Goal: Task Accomplishment & Management: Manage account settings

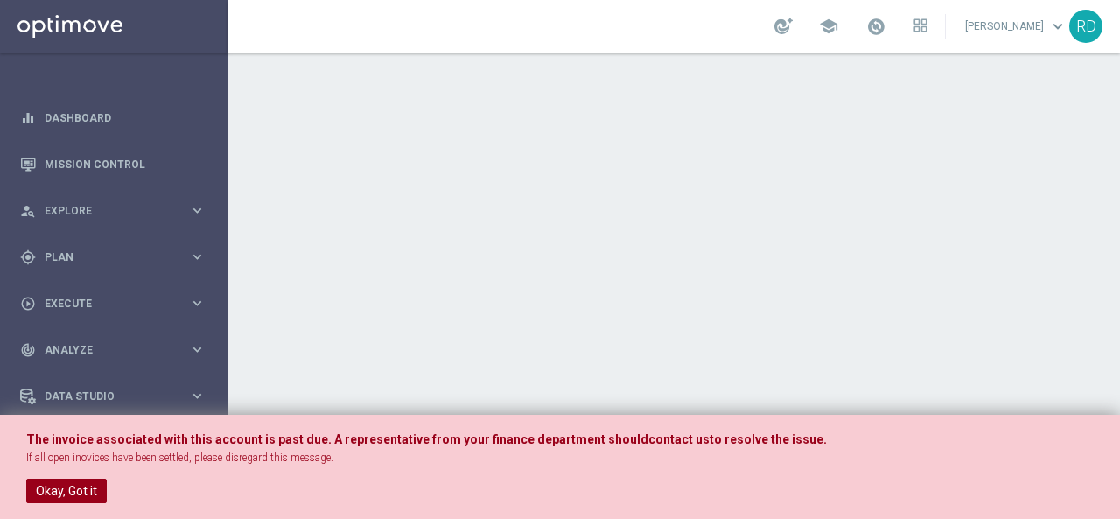
click at [65, 485] on button "Okay, Got it" at bounding box center [66, 490] width 80 height 24
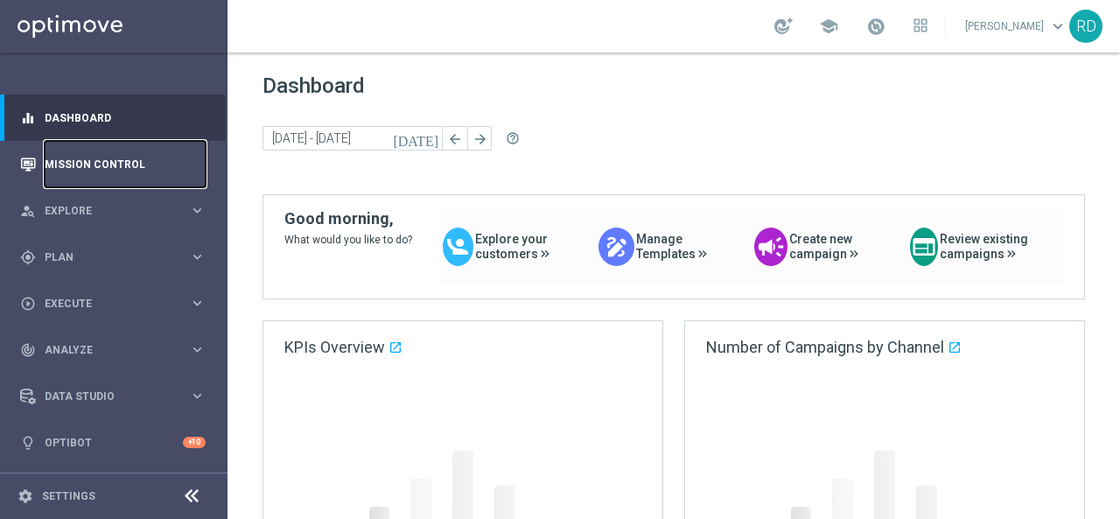
click at [105, 158] on link "Mission Control" at bounding box center [125, 164] width 161 height 46
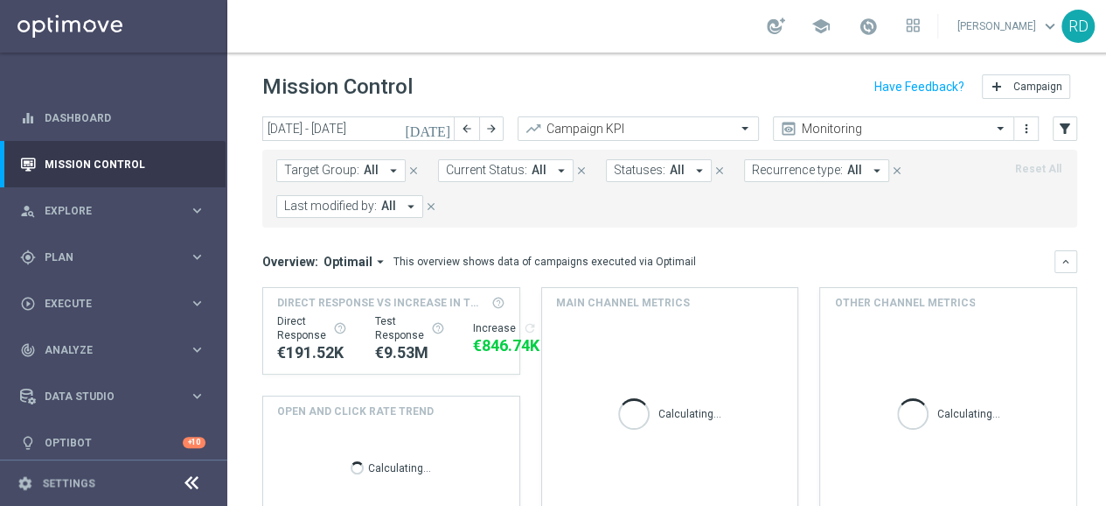
click at [440, 129] on icon "[DATE]" at bounding box center [428, 129] width 47 height 16
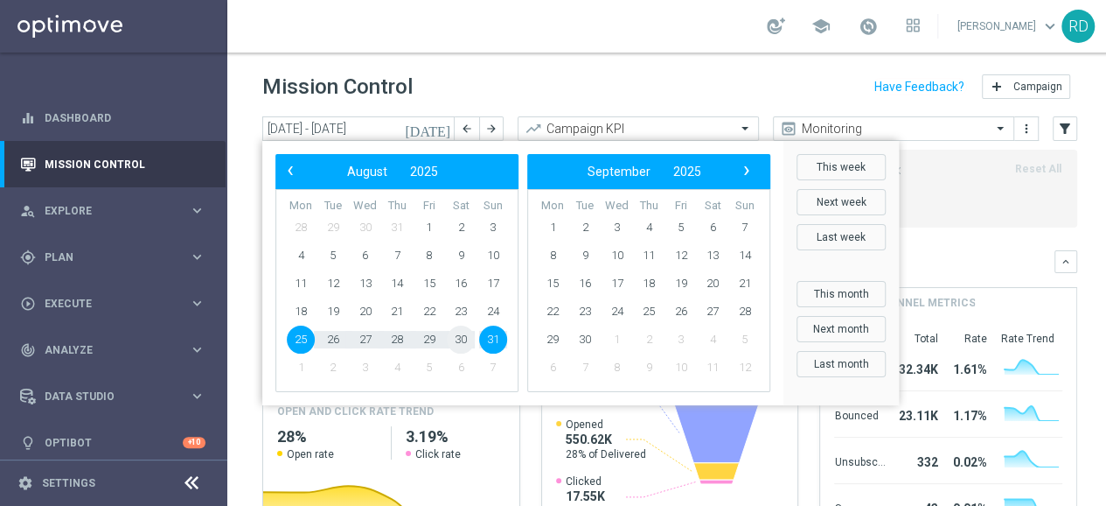
click at [458, 337] on span "30" at bounding box center [461, 339] width 28 height 28
click at [458, 336] on span "30" at bounding box center [461, 339] width 28 height 28
type input "[DATE] - [DATE]"
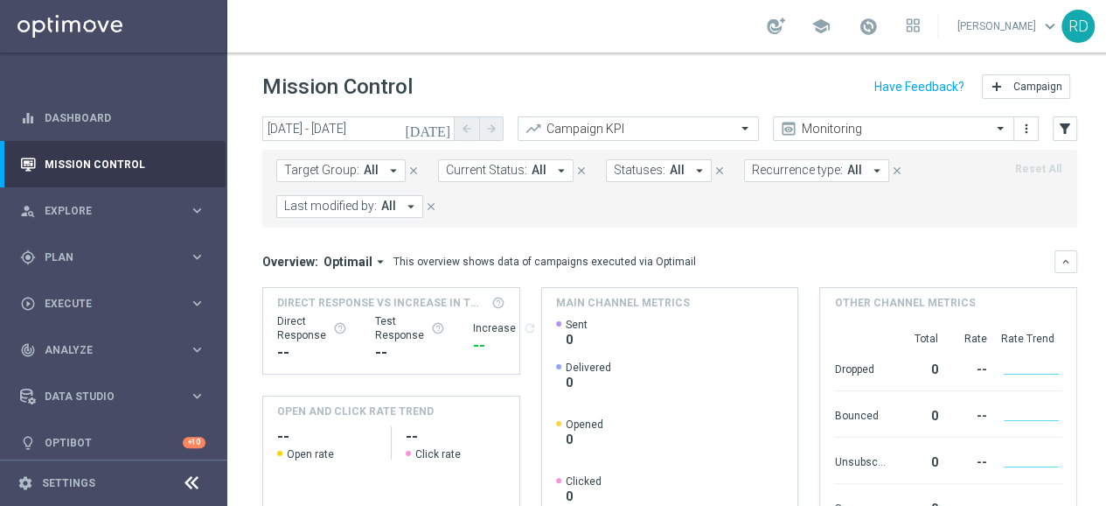
click at [403, 209] on icon "arrow_drop_down" at bounding box center [411, 207] width 16 height 16
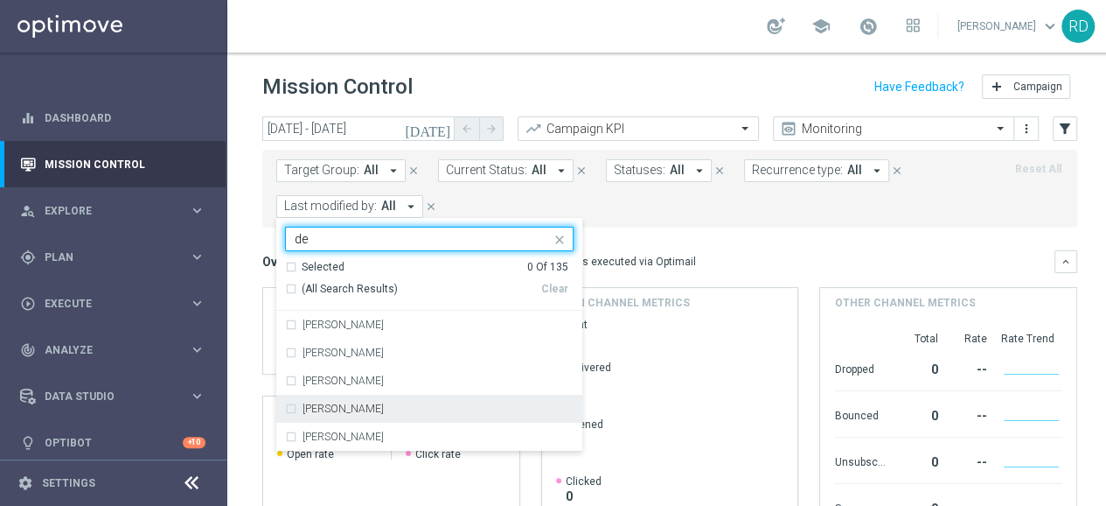
click at [339, 400] on div "[PERSON_NAME]" at bounding box center [429, 408] width 289 height 28
type input "de"
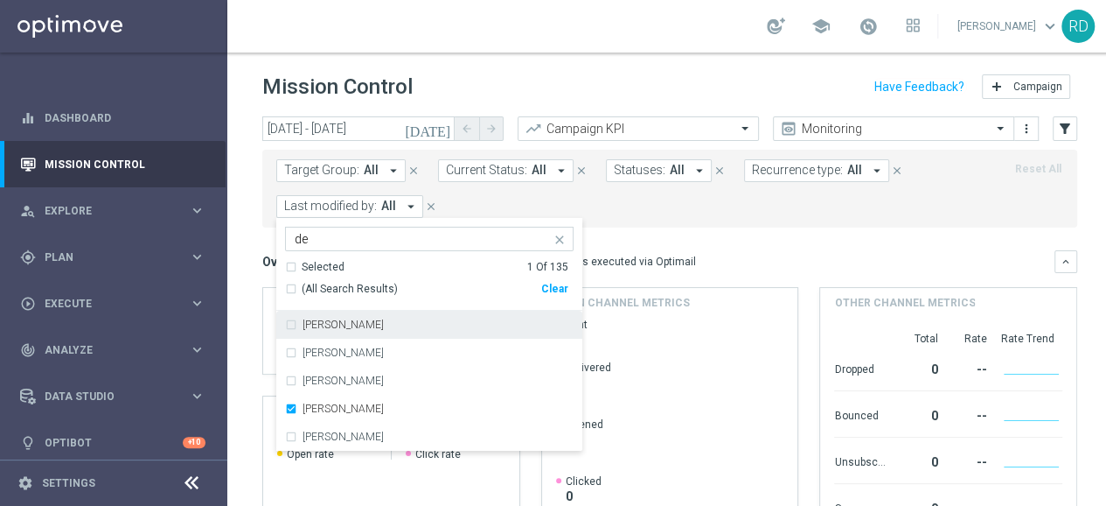
click at [679, 207] on form "Target Group: All arrow_drop_down close Current Status: All arrow_drop_down clo…" at bounding box center [630, 188] width 709 height 59
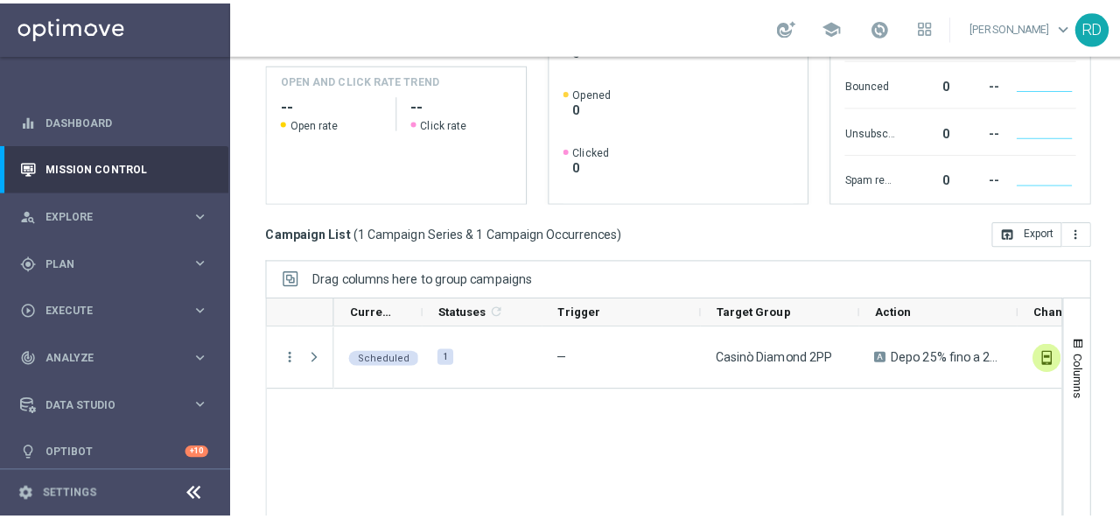
scroll to position [389, 0]
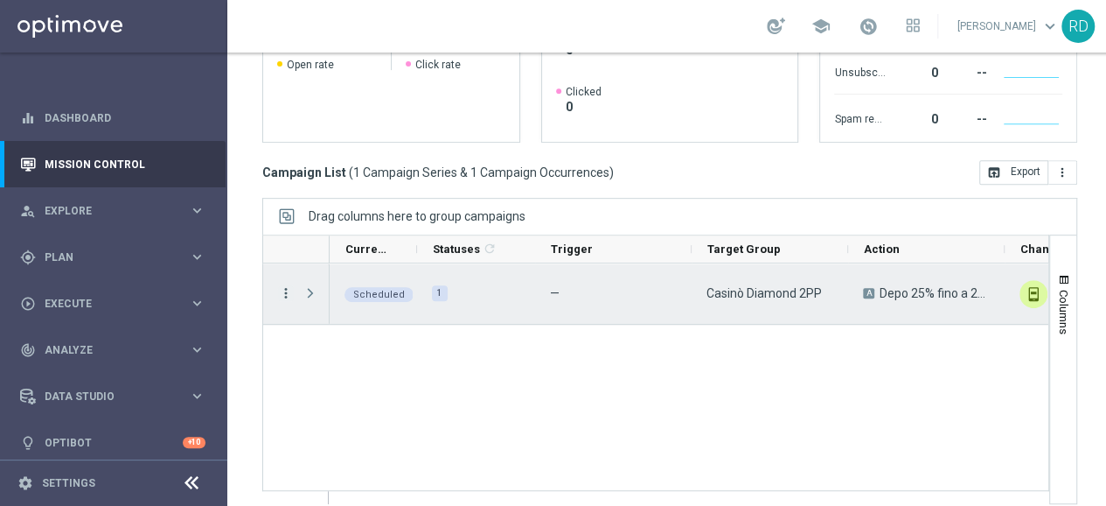
click at [282, 288] on icon "more_vert" at bounding box center [286, 293] width 16 height 16
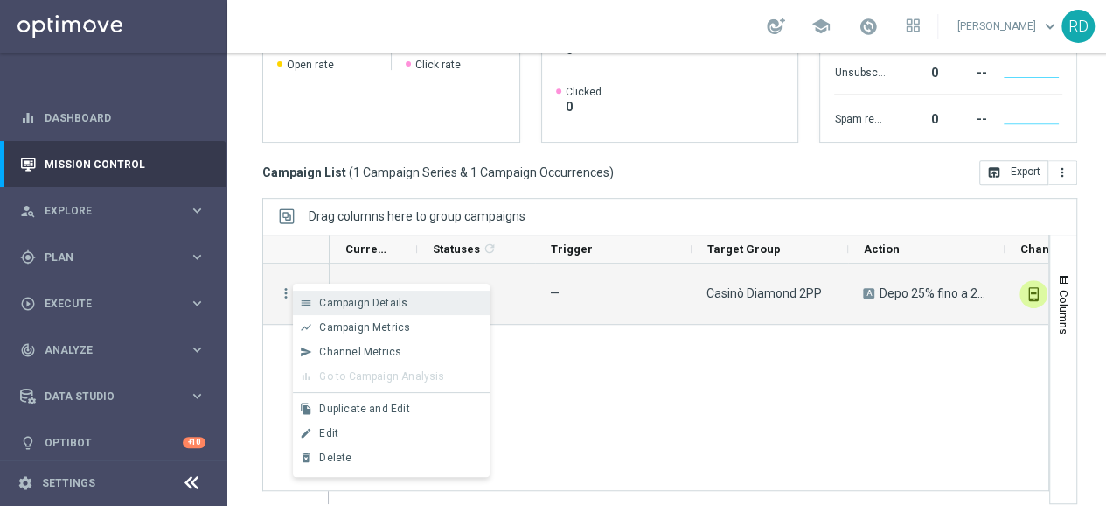
click at [332, 300] on span "Campaign Details" at bounding box center [363, 303] width 88 height 12
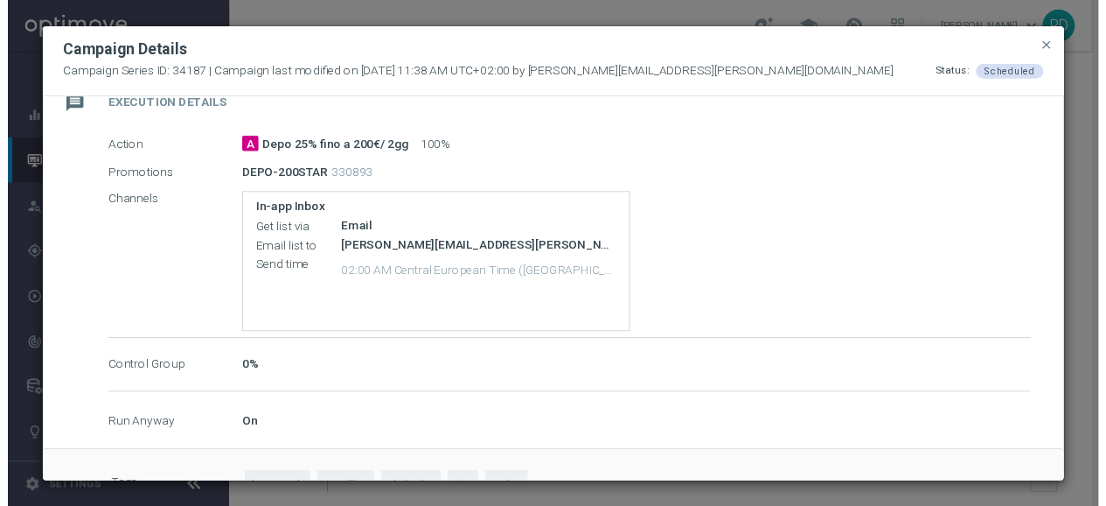
scroll to position [350, 0]
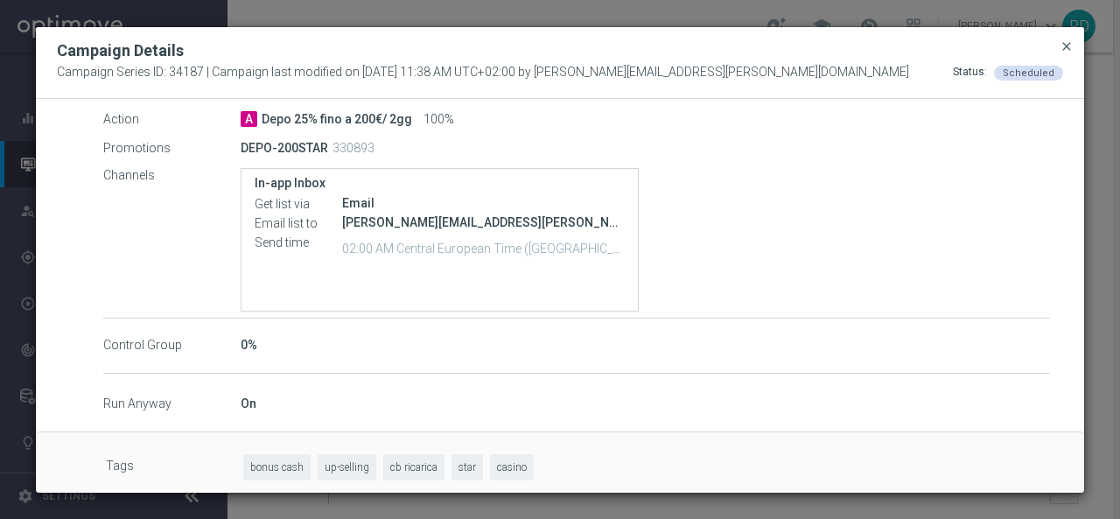
click at [1072, 43] on span "close" at bounding box center [1066, 46] width 14 height 14
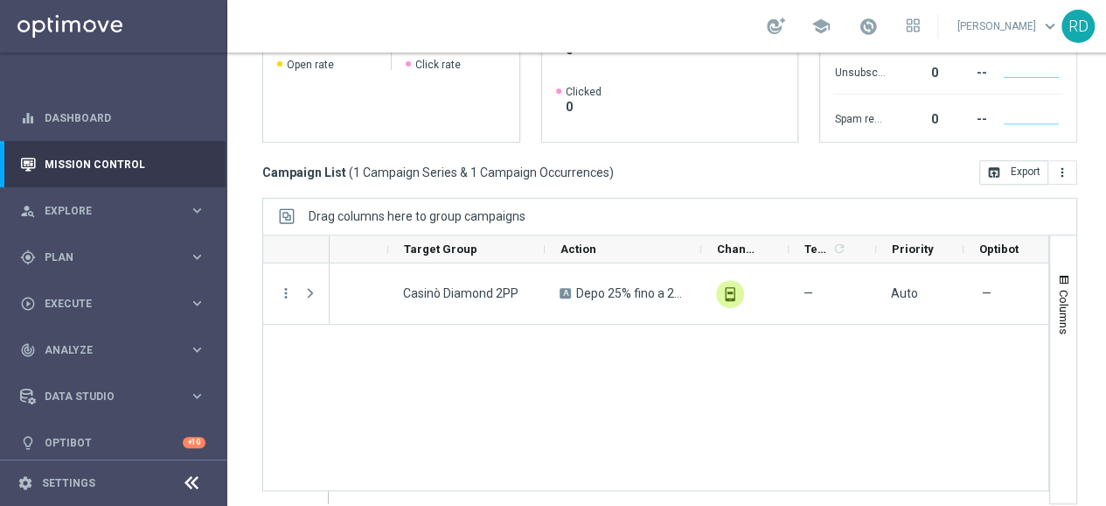
scroll to position [0, 0]
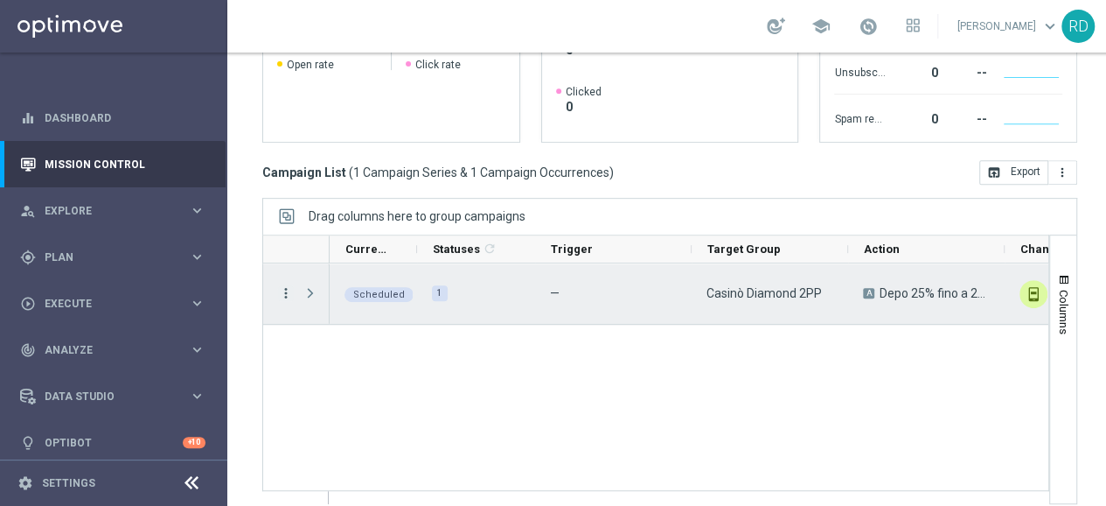
click at [283, 292] on icon "more_vert" at bounding box center [286, 293] width 16 height 16
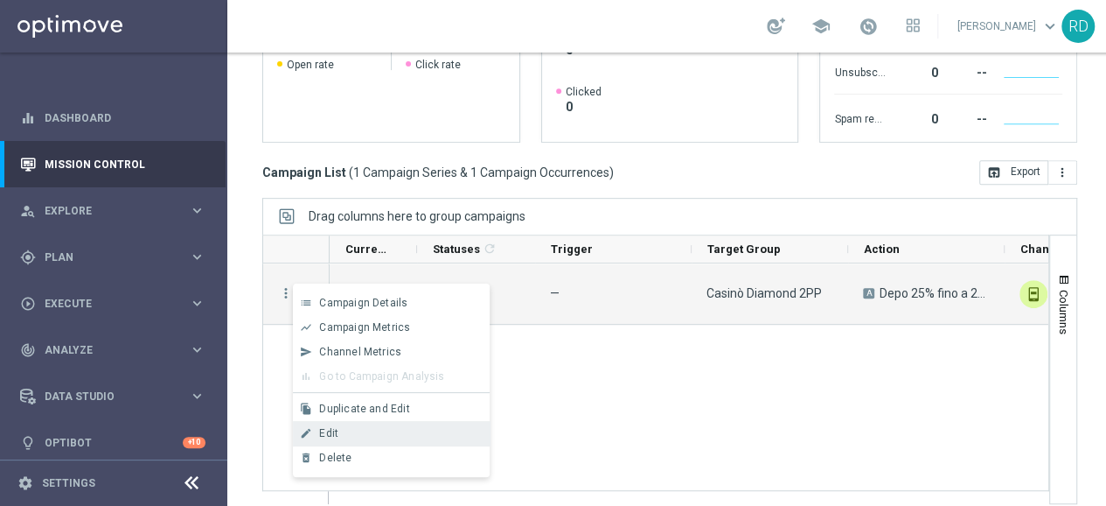
click at [334, 431] on span "Edit" at bounding box center [328, 433] width 19 height 12
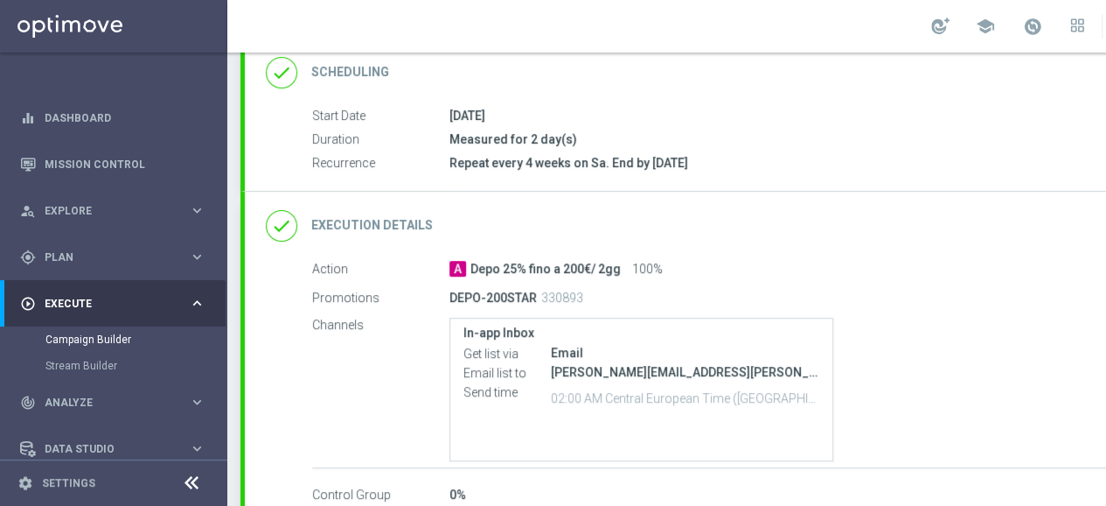
scroll to position [341, 0]
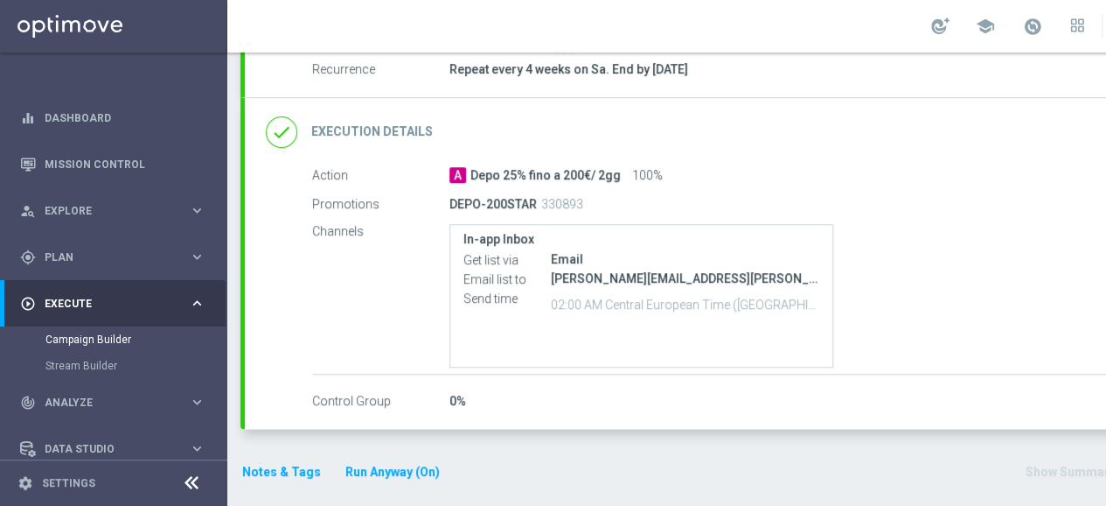
click at [282, 127] on icon "done" at bounding box center [281, 131] width 31 height 31
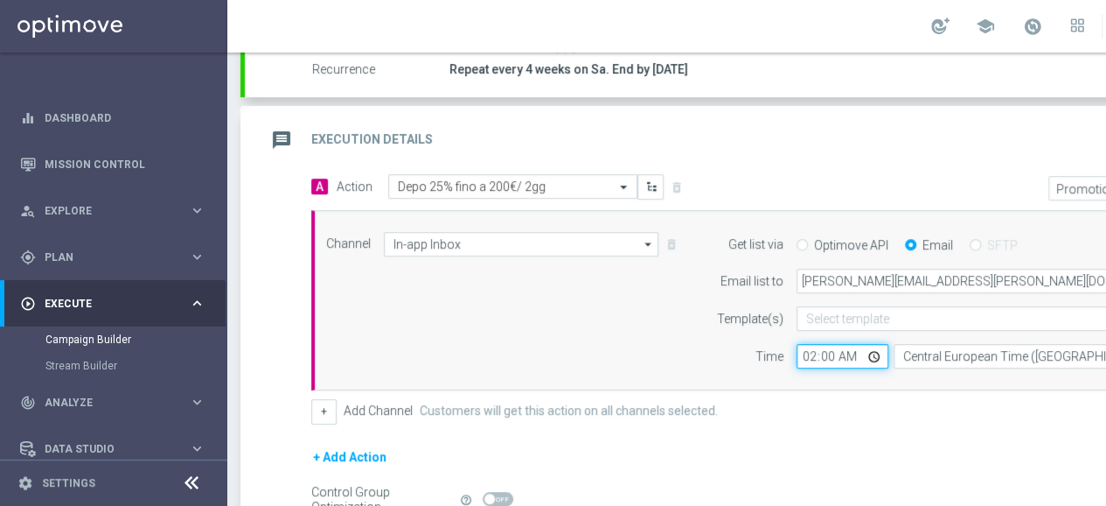
click at [828, 358] on input "02:00" at bounding box center [843, 356] width 92 height 24
type input "02:30"
click at [677, 346] on div "Channel In-app Inbox In-app Inbox arrow_drop_down Show Selected 1 of 20 Optimail" at bounding box center [770, 300] width 915 height 137
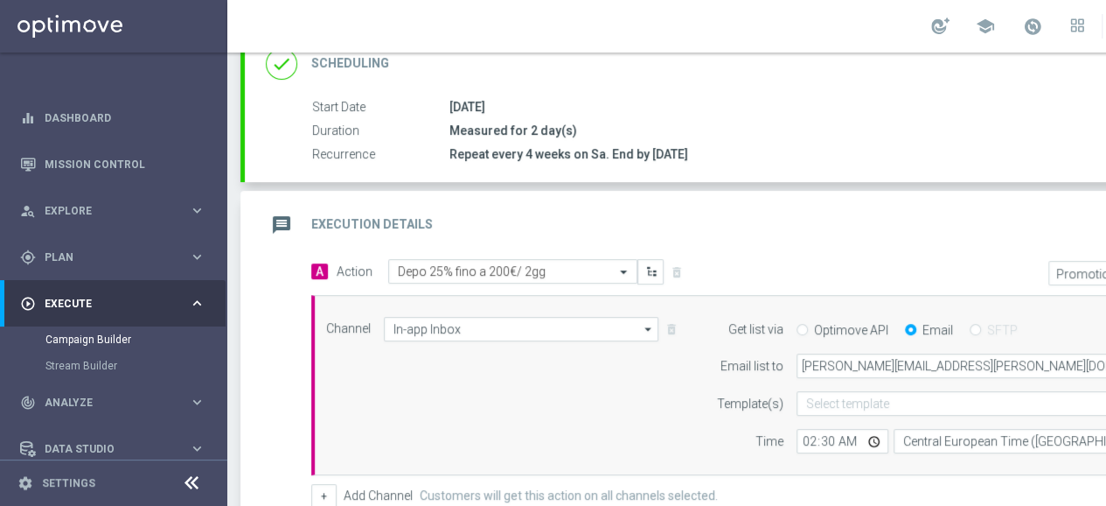
scroll to position [254, 0]
click at [267, 220] on icon "message" at bounding box center [281, 227] width 31 height 31
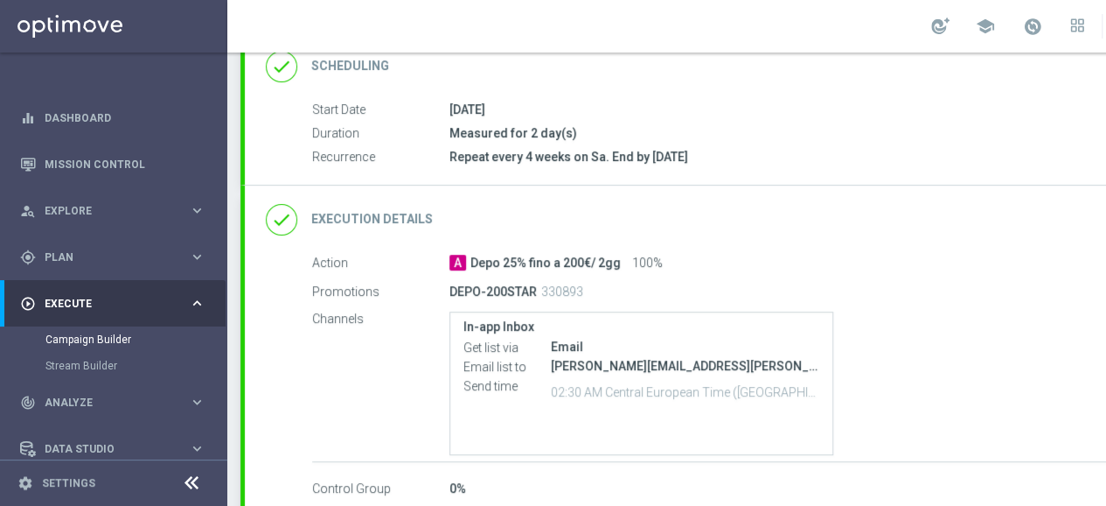
scroll to position [341, 0]
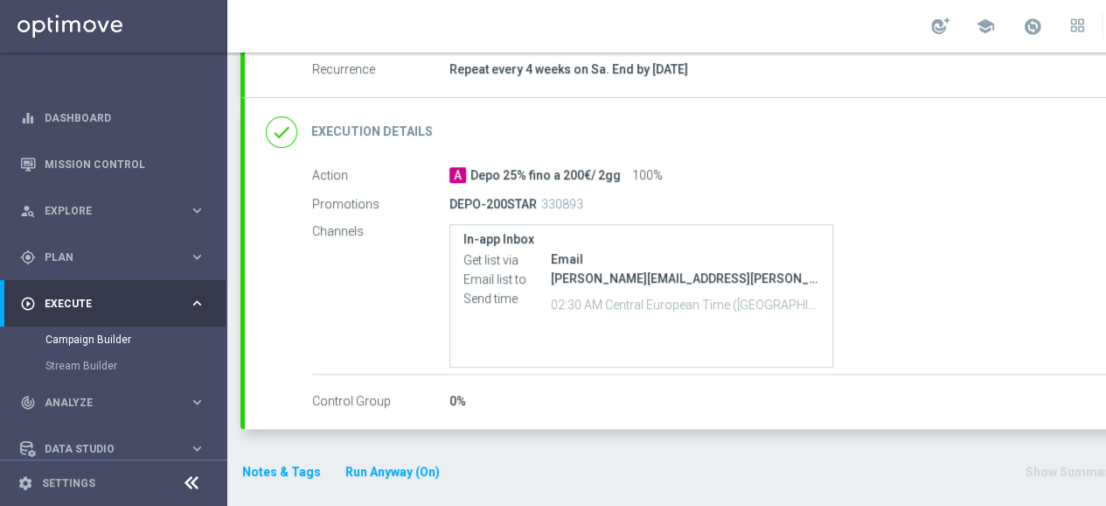
click at [275, 471] on button "Notes & Tags" at bounding box center [282, 472] width 82 height 22
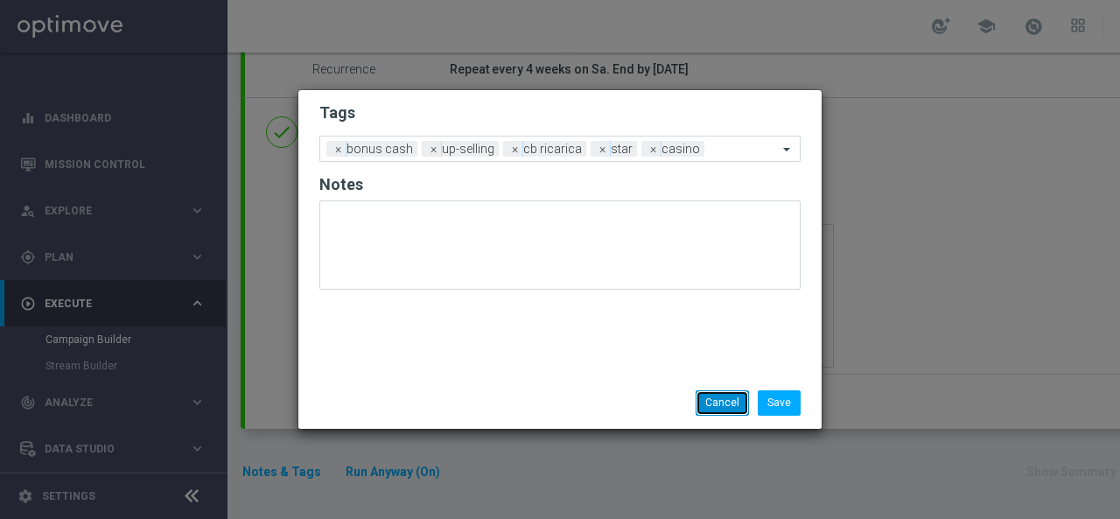
click at [723, 399] on button "Cancel" at bounding box center [721, 402] width 53 height 24
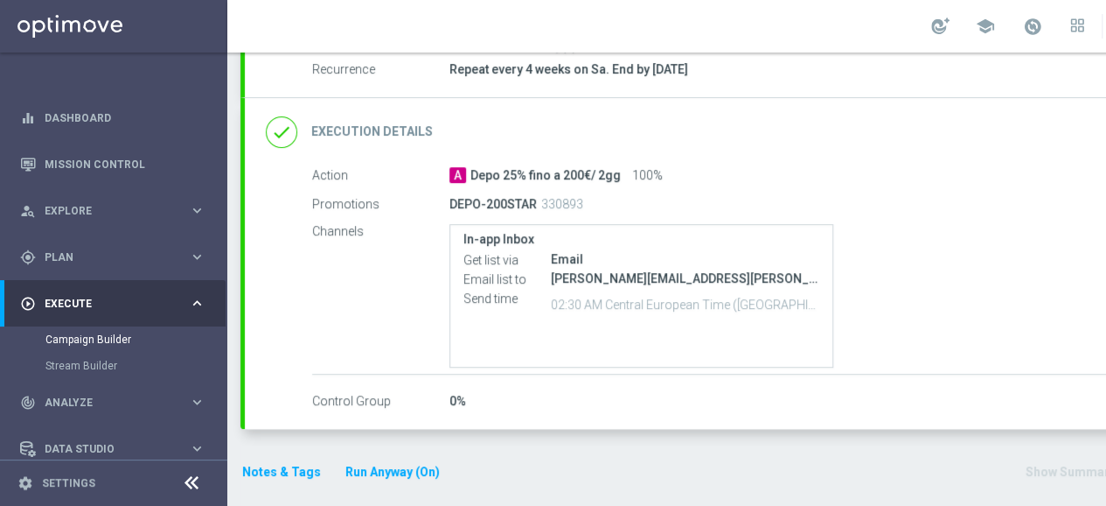
click at [285, 470] on button "Notes & Tags" at bounding box center [282, 472] width 82 height 22
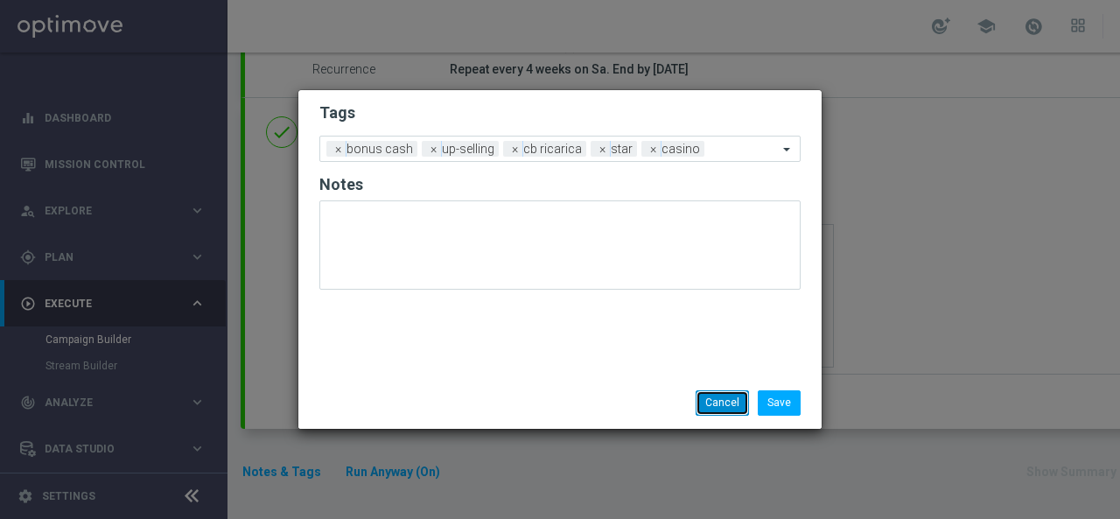
click at [712, 408] on button "Cancel" at bounding box center [721, 402] width 53 height 24
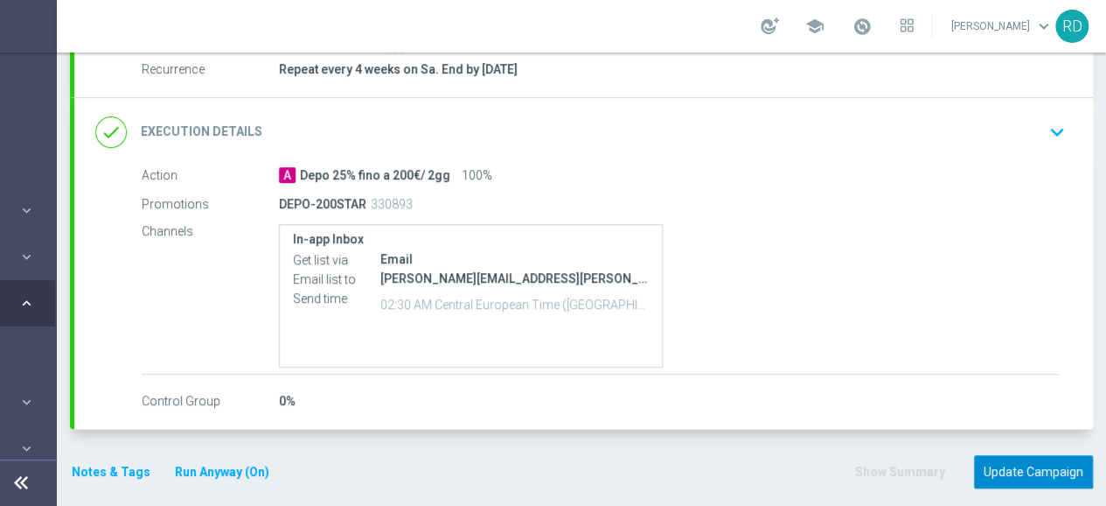
click at [1011, 465] on button "Update Campaign" at bounding box center [1033, 472] width 119 height 34
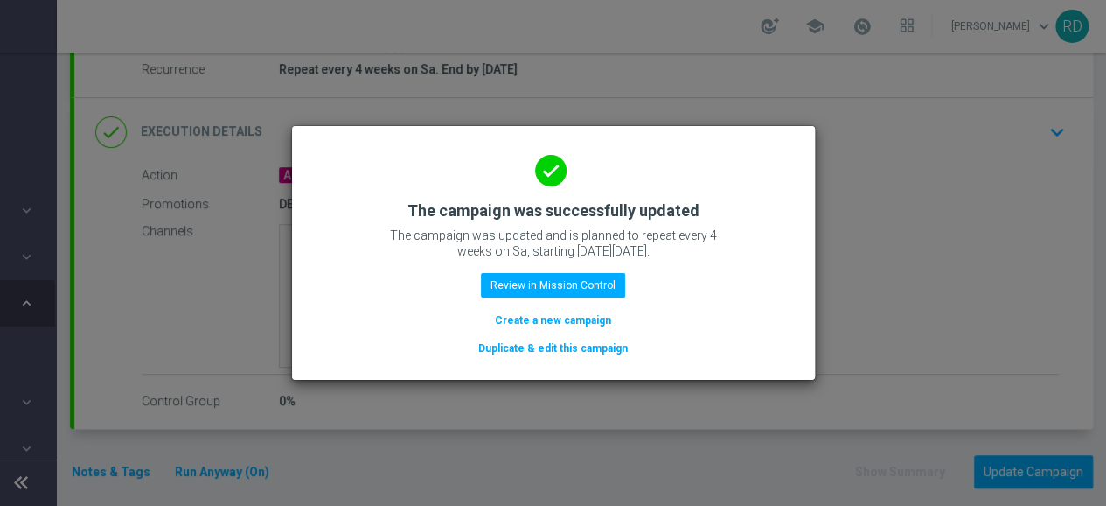
scroll to position [0, 171]
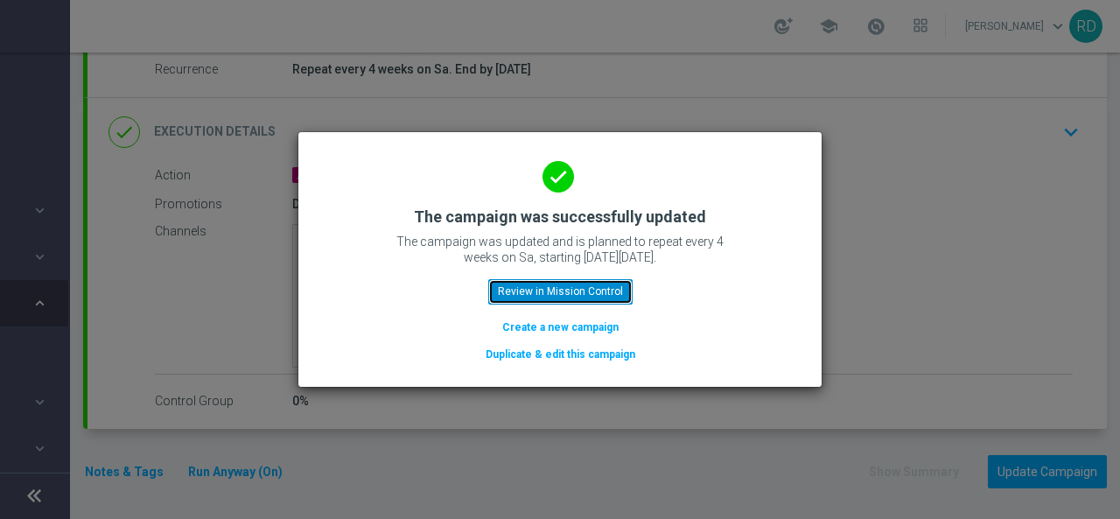
click at [600, 290] on button "Review in Mission Control" at bounding box center [560, 291] width 144 height 24
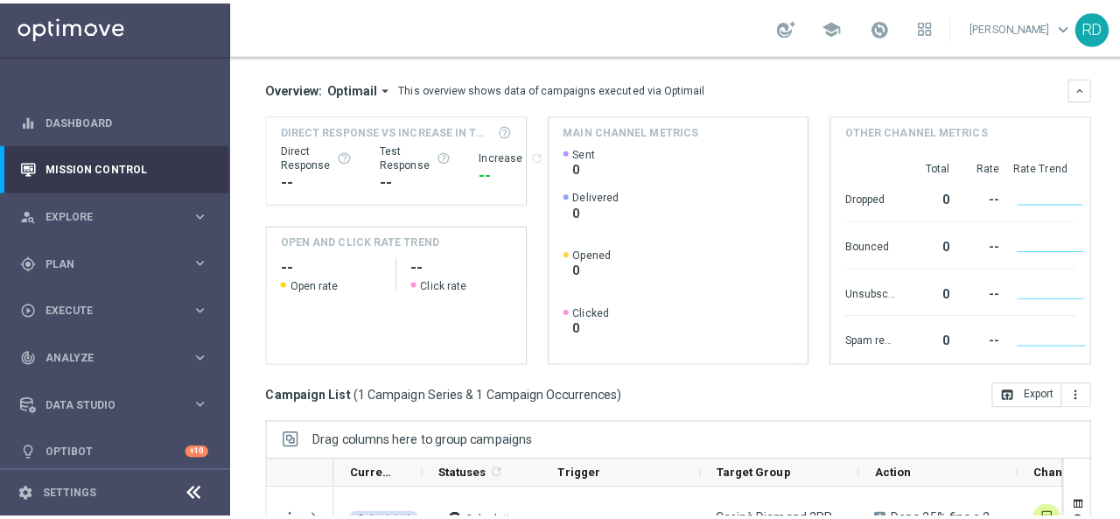
scroll to position [350, 0]
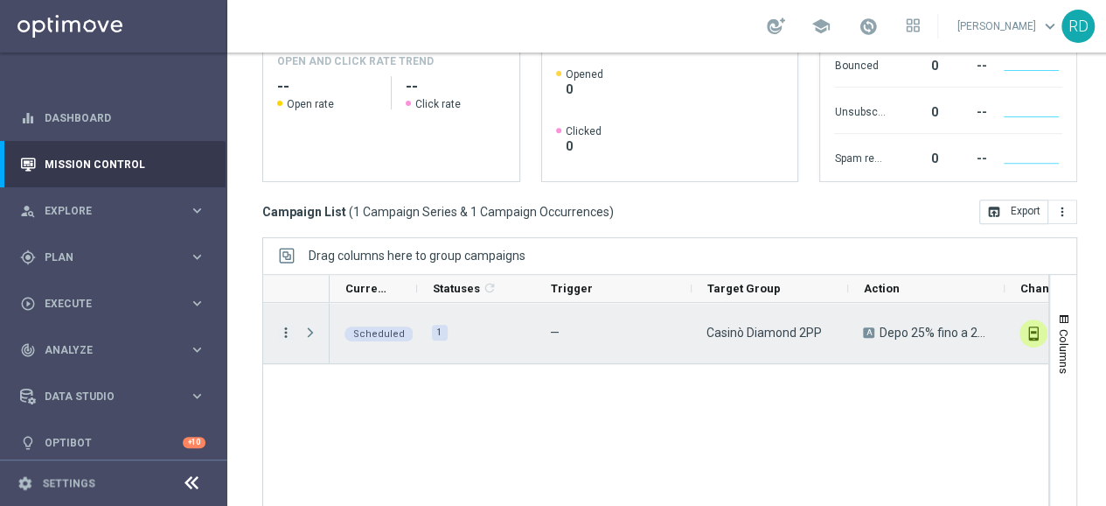
click at [281, 325] on icon "more_vert" at bounding box center [286, 333] width 16 height 16
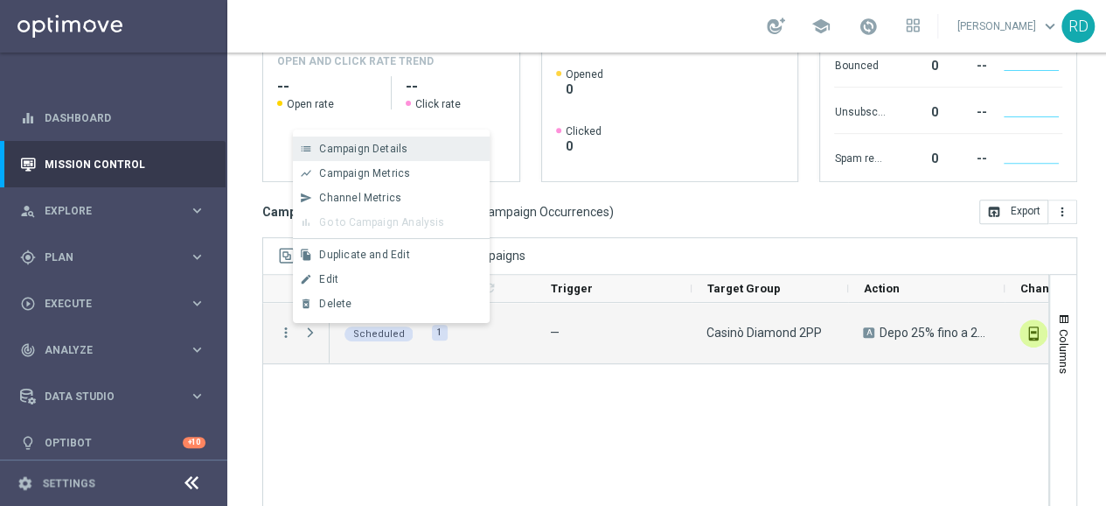
click at [331, 151] on span "Campaign Details" at bounding box center [363, 149] width 88 height 12
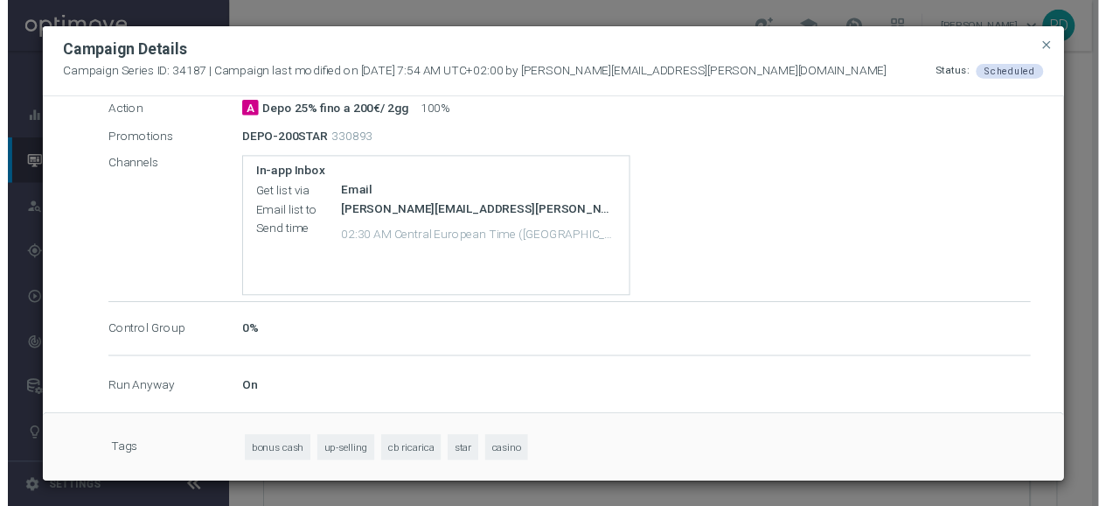
scroll to position [363, 0]
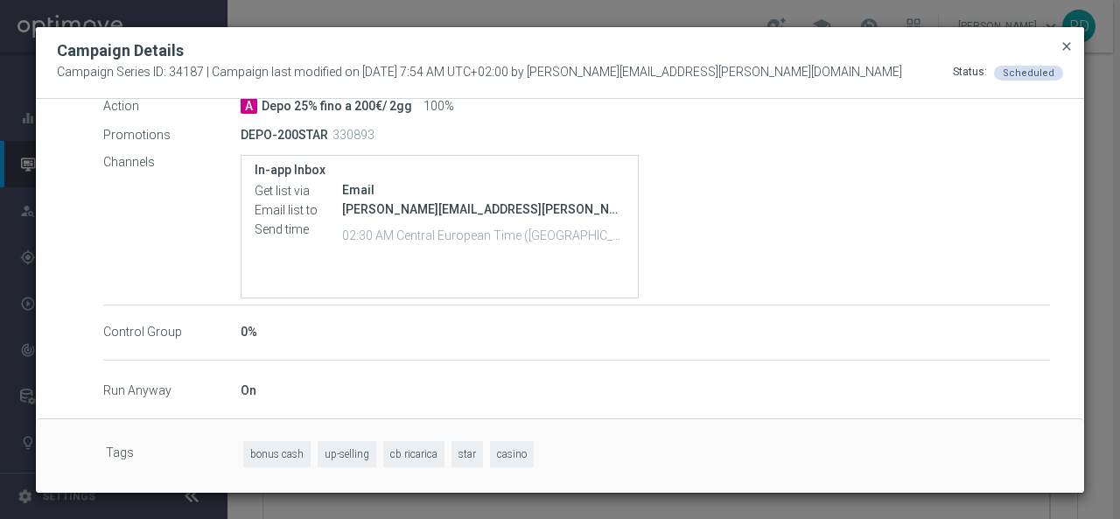
click at [1064, 46] on span "close" at bounding box center [1066, 46] width 14 height 14
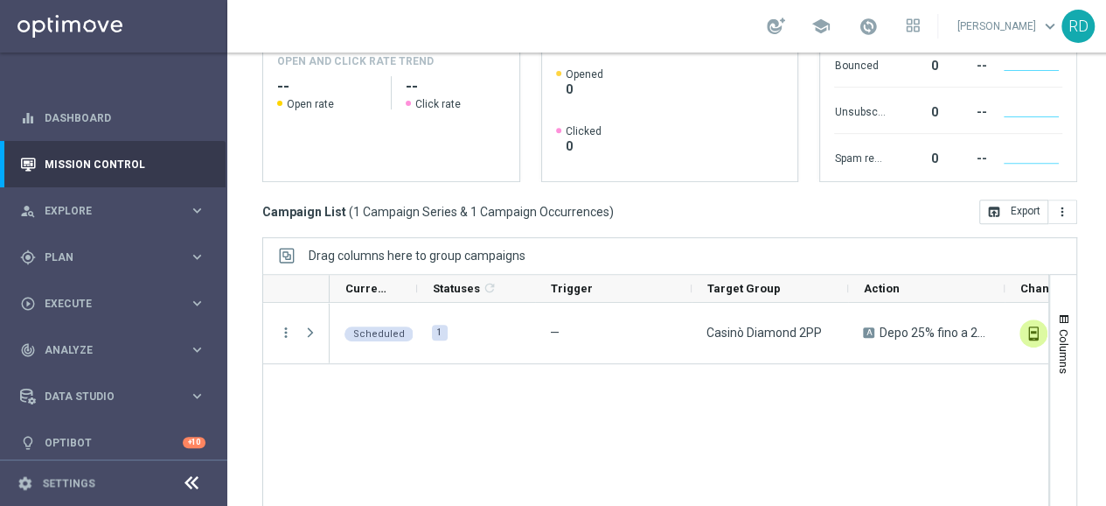
scroll to position [0, 19]
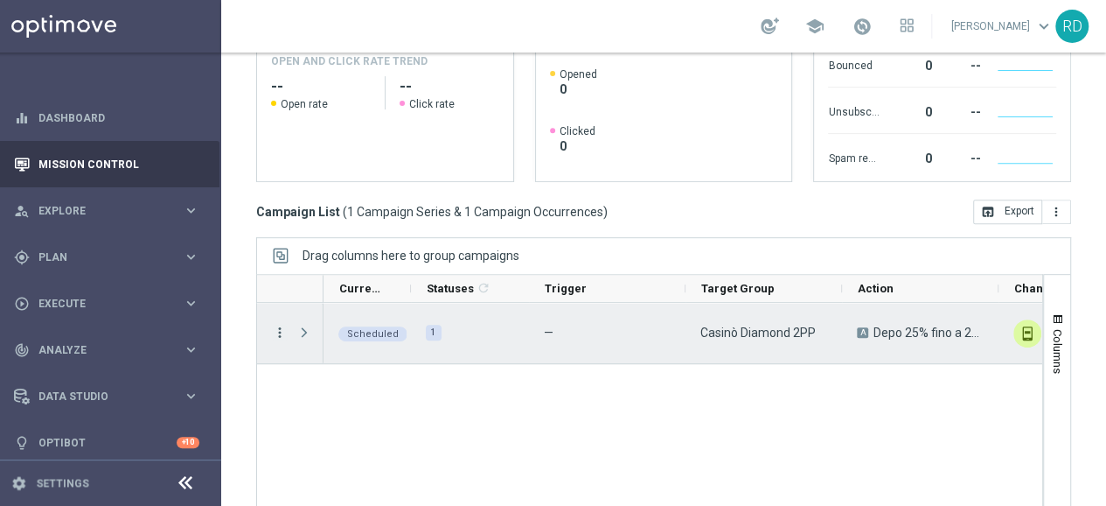
click at [272, 332] on icon "more_vert" at bounding box center [280, 333] width 16 height 16
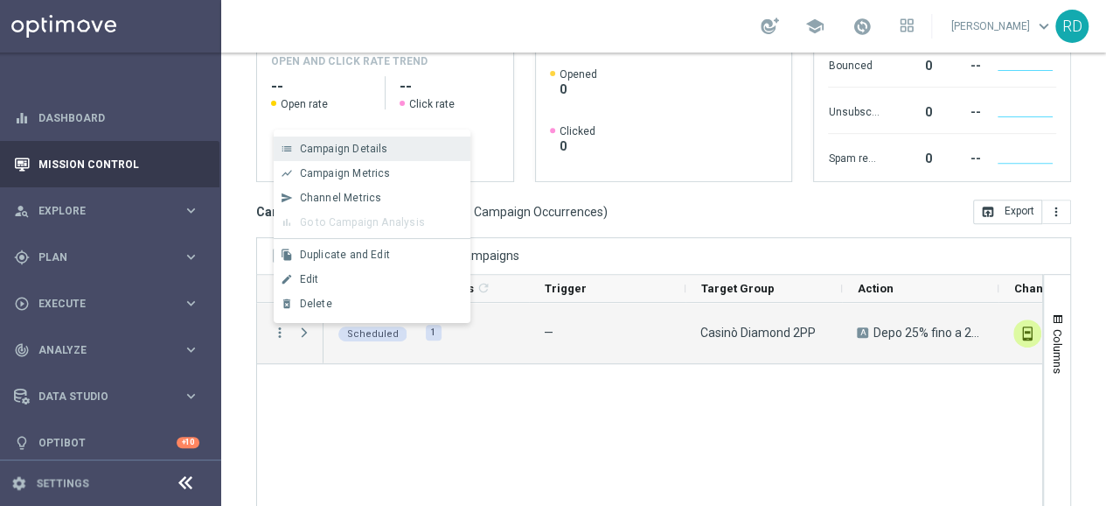
click at [356, 155] on div "Campaign Details" at bounding box center [381, 149] width 163 height 12
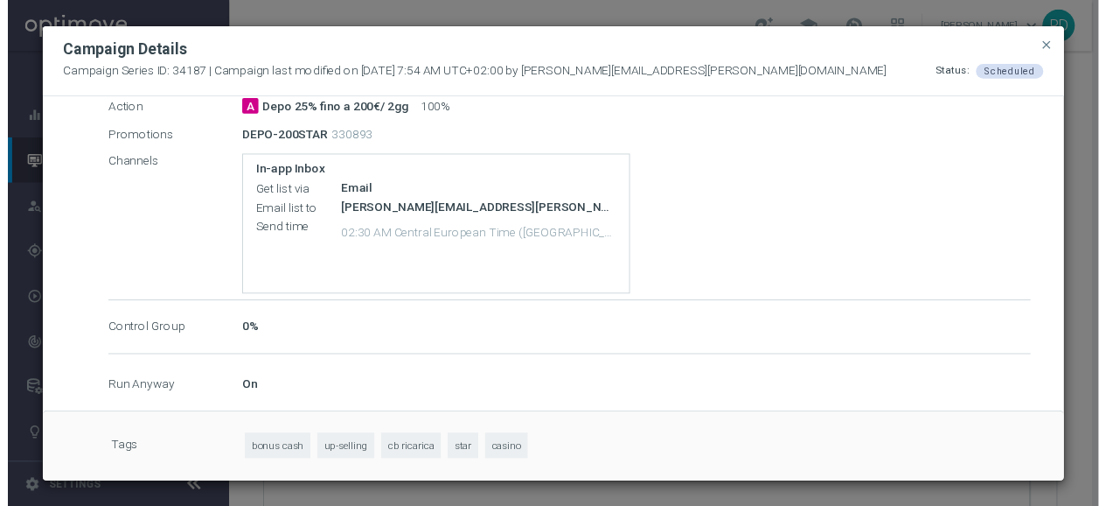
scroll to position [363, 0]
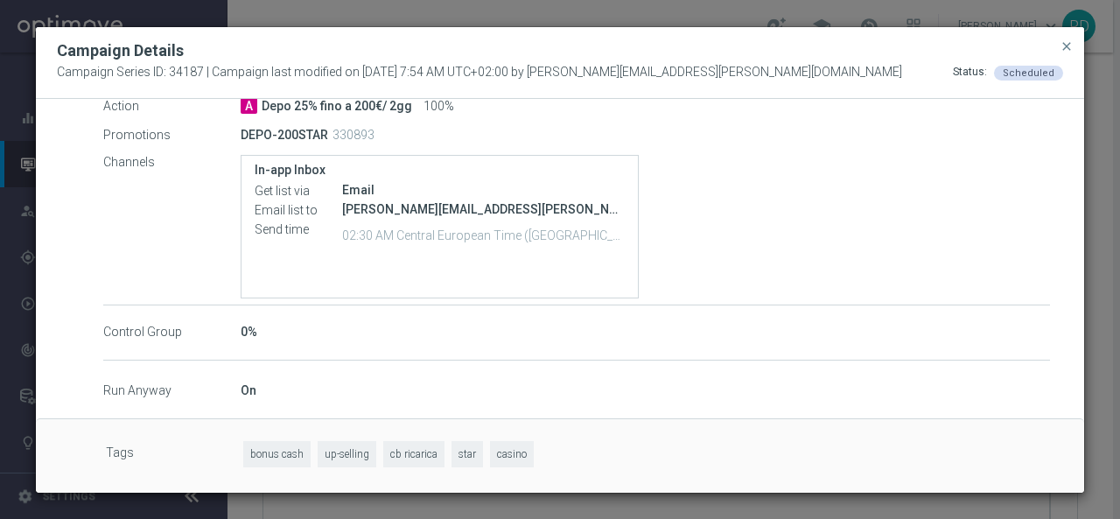
click at [1075, 45] on div "Campaign Details" at bounding box center [560, 50] width 1032 height 21
click at [1066, 42] on span "close" at bounding box center [1066, 46] width 14 height 14
